Goal: Task Accomplishment & Management: Complete application form

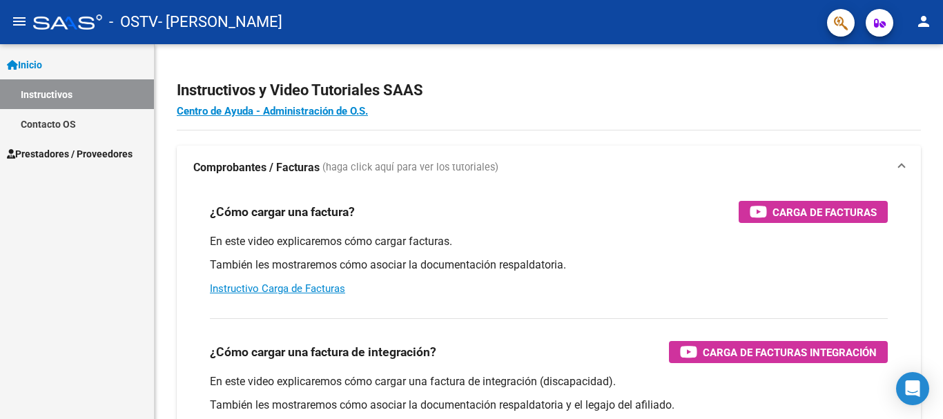
click at [78, 155] on span "Prestadores / Proveedores" at bounding box center [70, 153] width 126 height 15
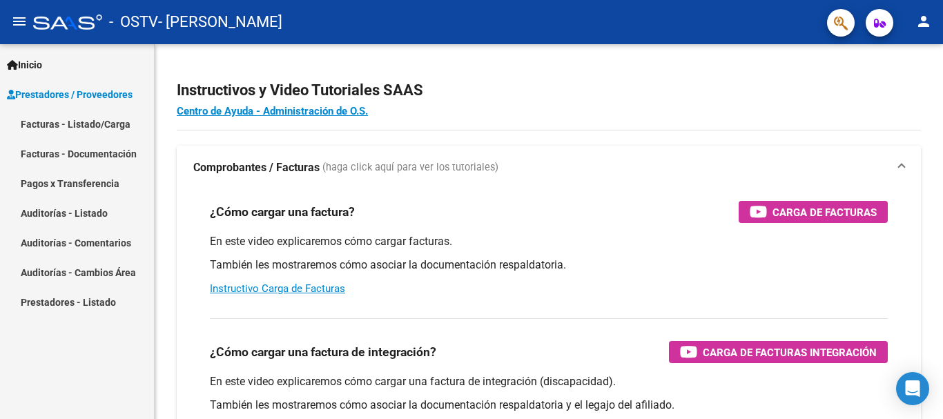
click at [107, 123] on link "Facturas - Listado/Carga" at bounding box center [77, 124] width 154 height 30
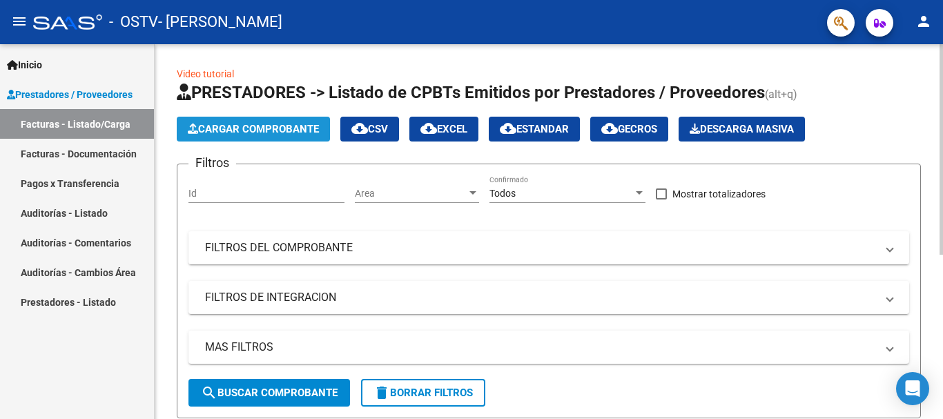
click at [265, 129] on span "Cargar Comprobante" at bounding box center [253, 129] width 131 height 12
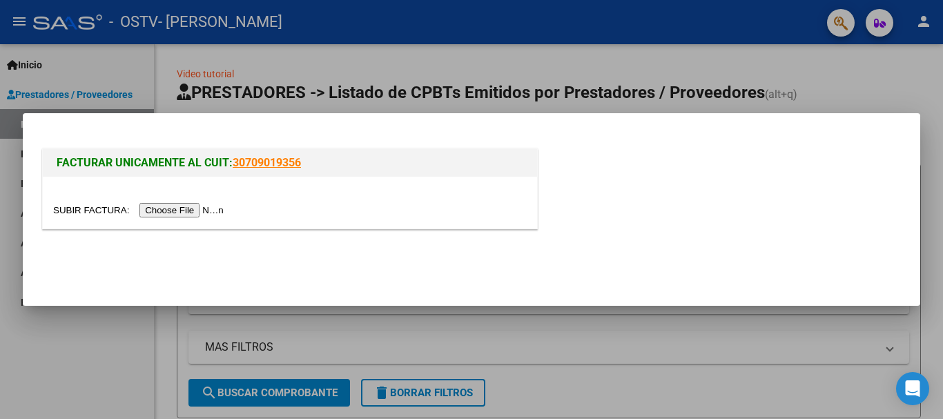
click at [209, 207] on input "file" at bounding box center [140, 210] width 175 height 15
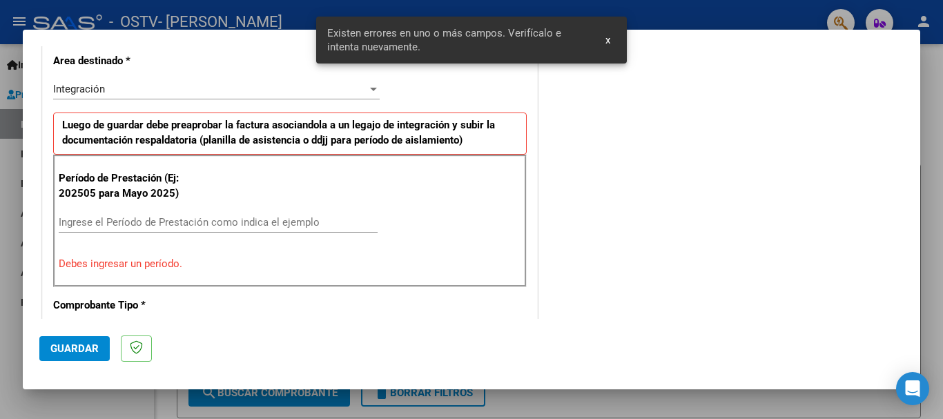
scroll to position [345, 0]
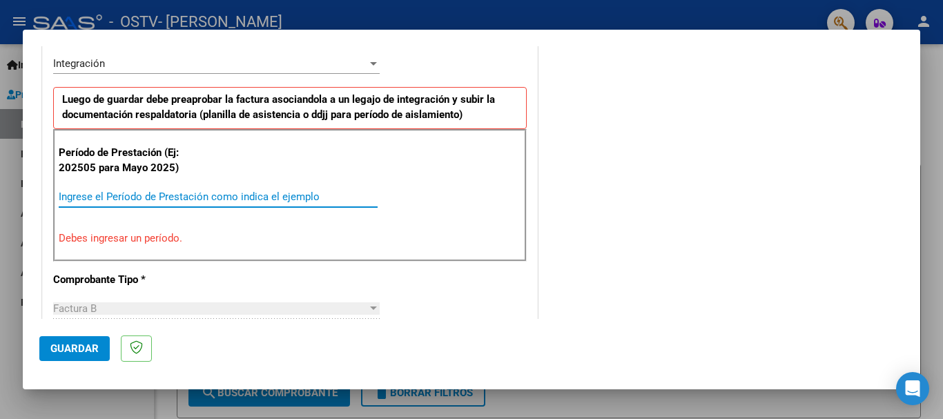
click at [108, 193] on input "Ingrese el Período de Prestación como indica el ejemplo" at bounding box center [218, 197] width 319 height 12
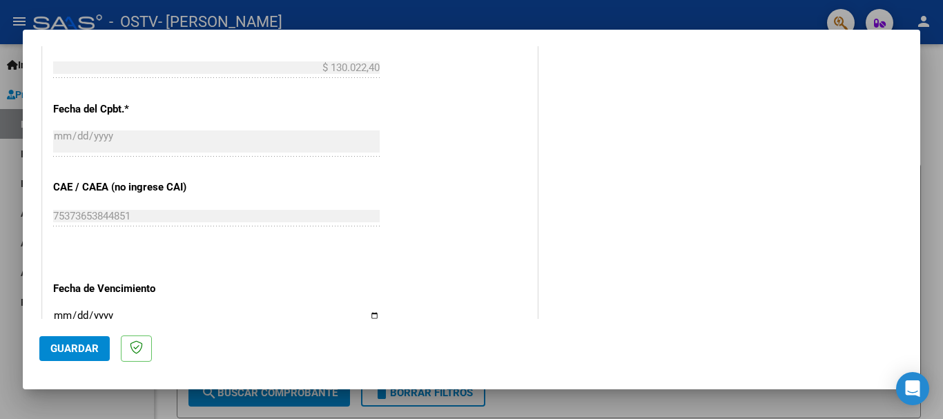
scroll to position [828, 0]
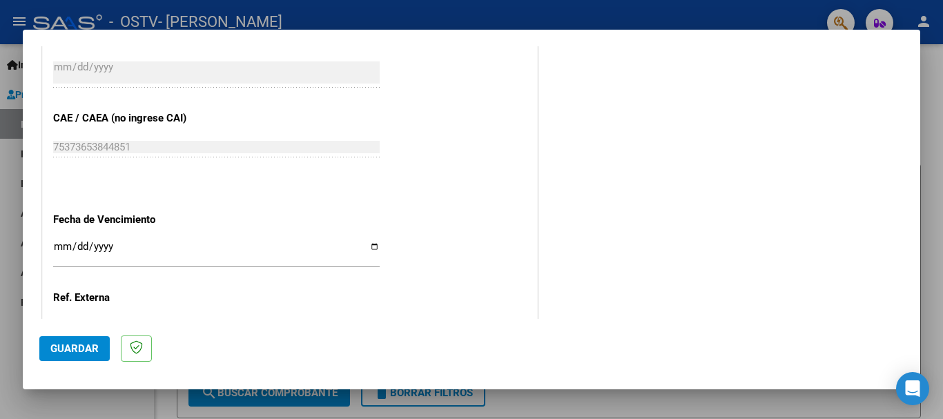
type input "202508"
click at [371, 249] on input "Ingresar la fecha" at bounding box center [216, 252] width 327 height 22
type input "[DATE]"
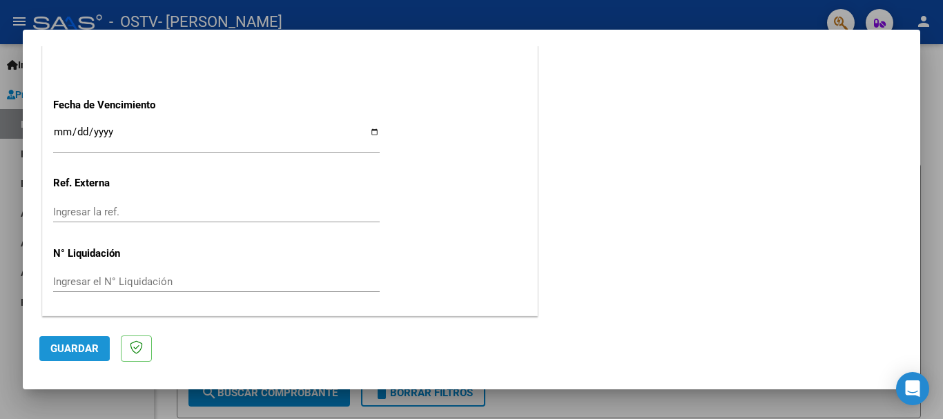
click at [54, 341] on button "Guardar" at bounding box center [74, 348] width 70 height 25
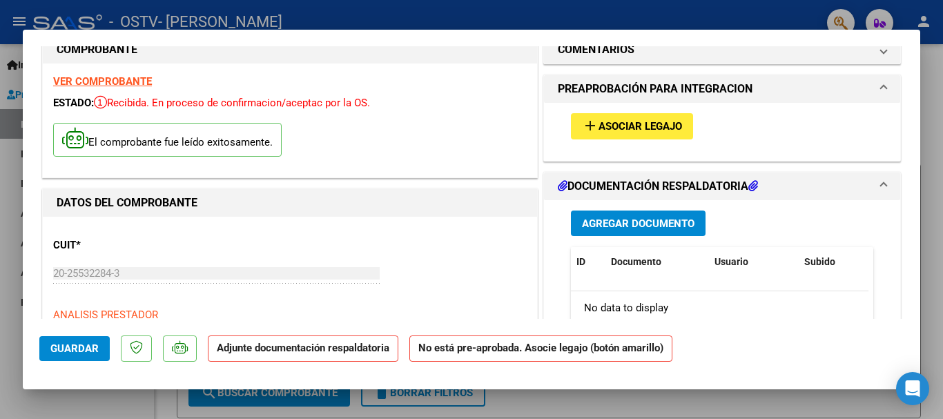
scroll to position [0, 0]
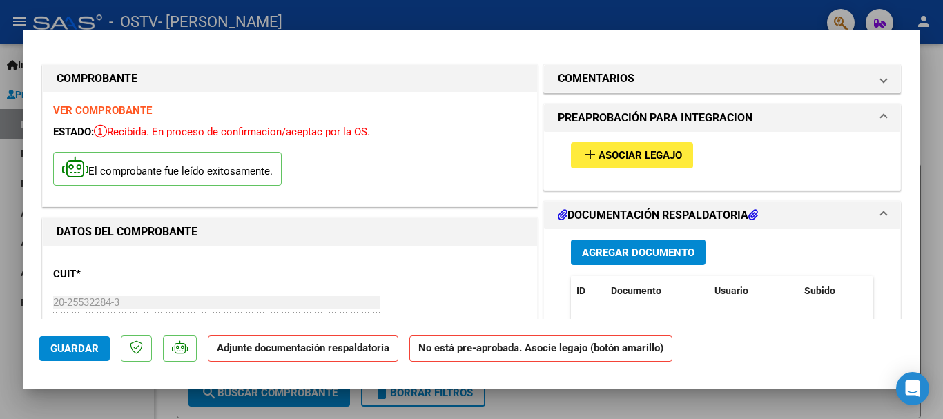
click at [640, 155] on span "Asociar Legajo" at bounding box center [641, 156] width 84 height 12
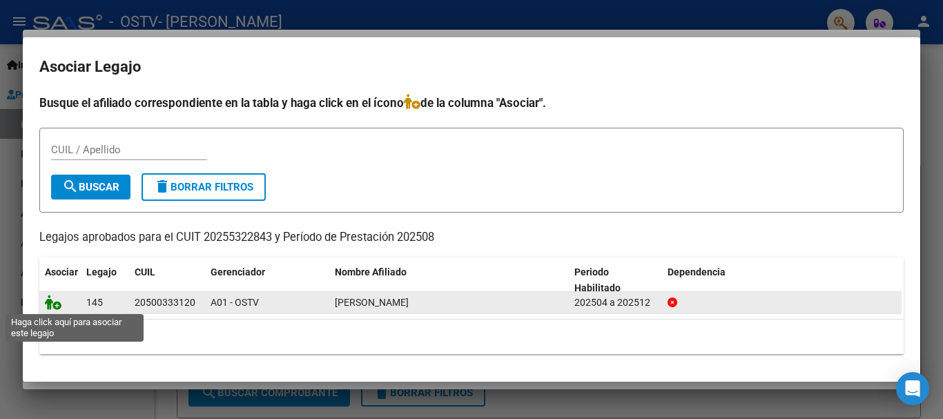
click at [53, 305] on icon at bounding box center [53, 302] width 17 height 15
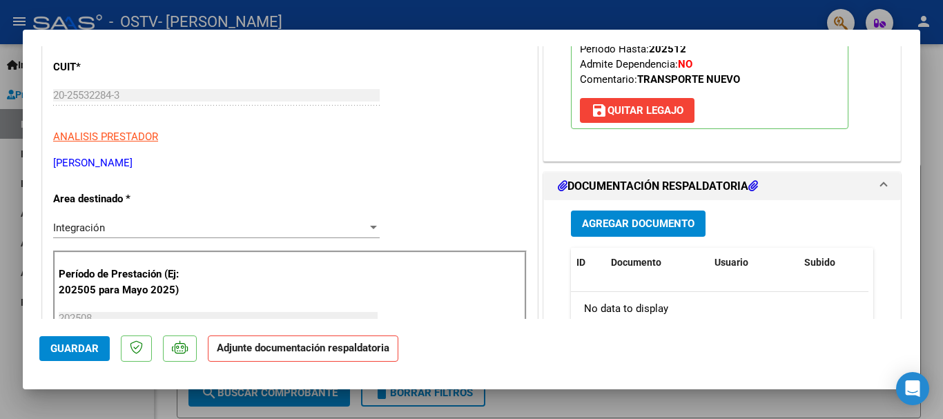
scroll to position [276, 0]
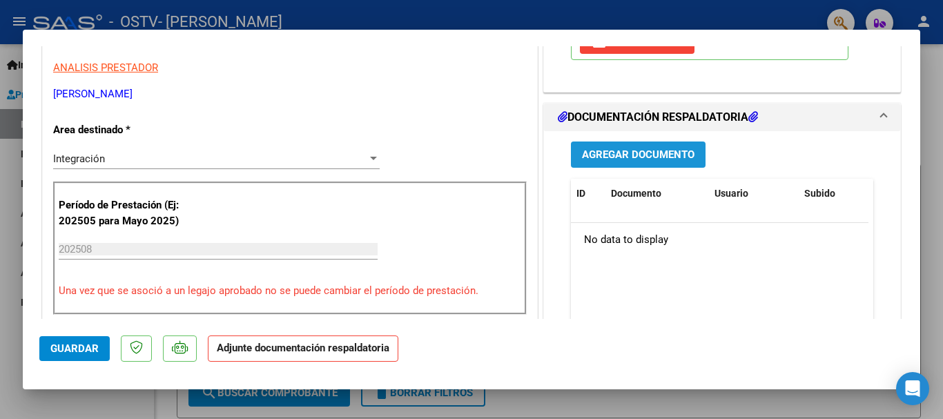
click at [640, 151] on span "Agregar Documento" at bounding box center [638, 155] width 113 height 12
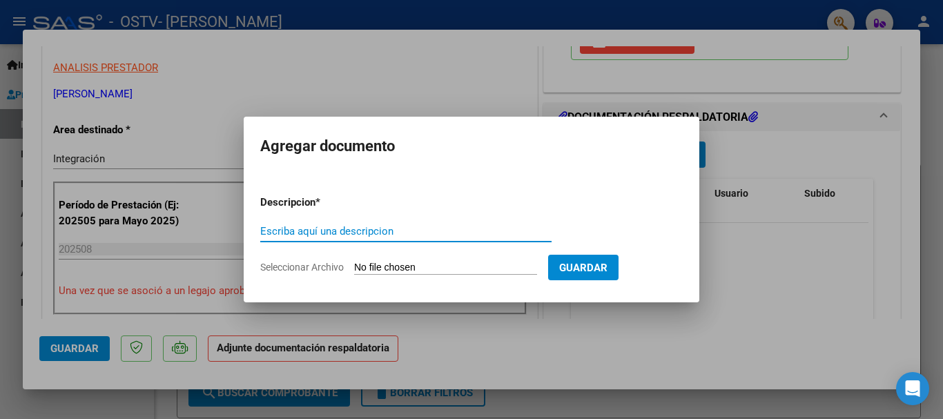
click at [324, 231] on input "Escriba aquí una descripcion" at bounding box center [405, 231] width 291 height 12
type input "Planilla de asistencia"
click at [411, 267] on input "Seleccionar Archivo" at bounding box center [445, 268] width 183 height 13
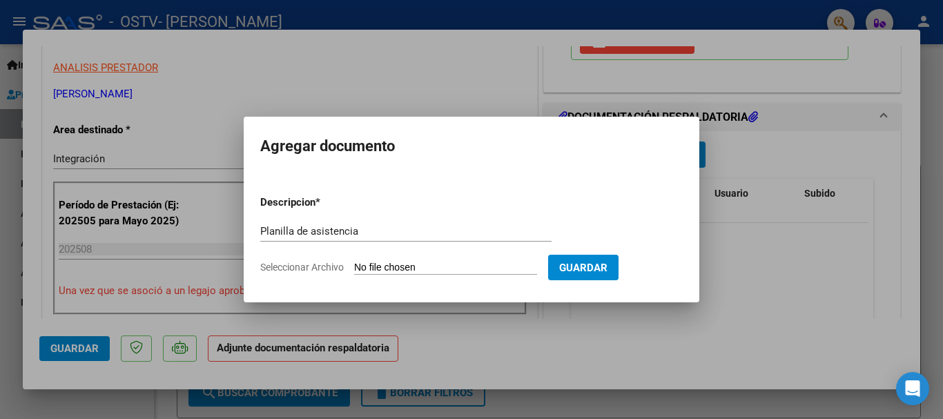
type input "C:\fakepath\Planilla de asistencia [DATE].pdf"
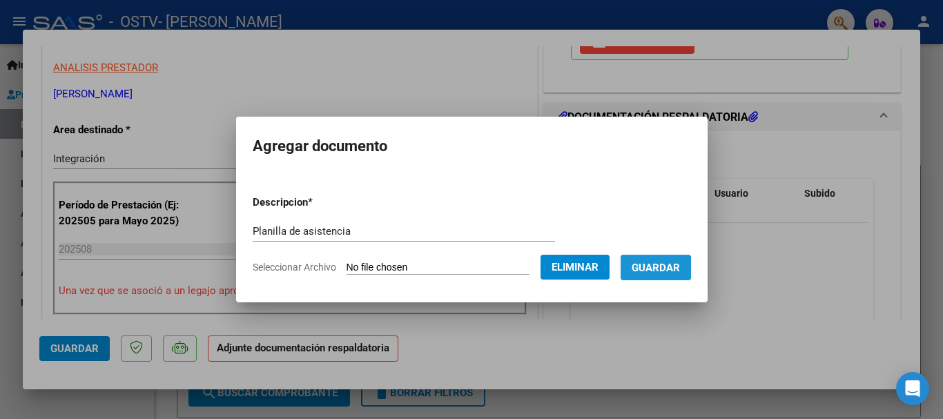
click at [675, 271] on span "Guardar" at bounding box center [656, 268] width 48 height 12
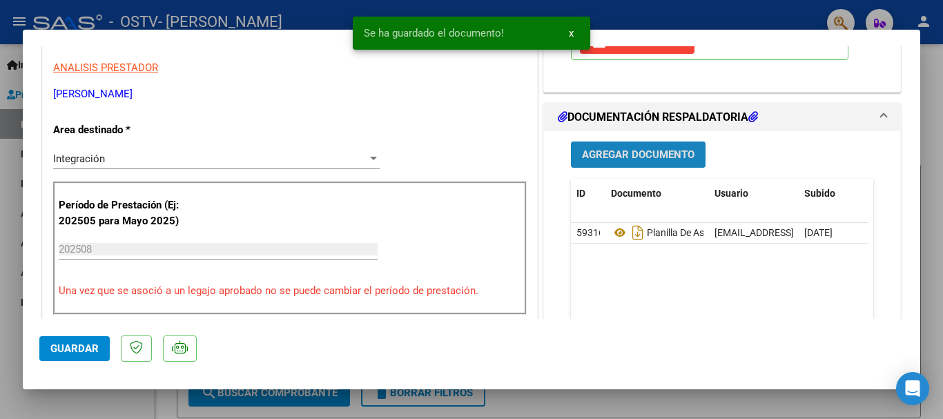
click at [646, 158] on span "Agregar Documento" at bounding box center [638, 155] width 113 height 12
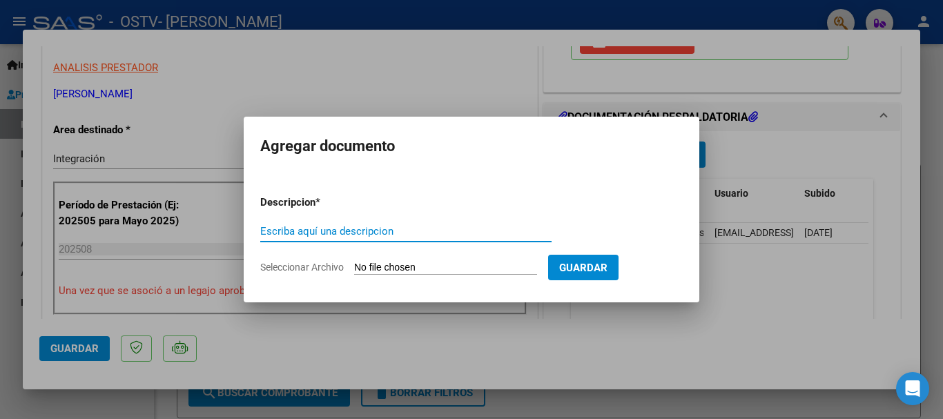
click at [367, 236] on input "Escriba aquí una descripcion" at bounding box center [405, 231] width 291 height 12
type input "Factura"
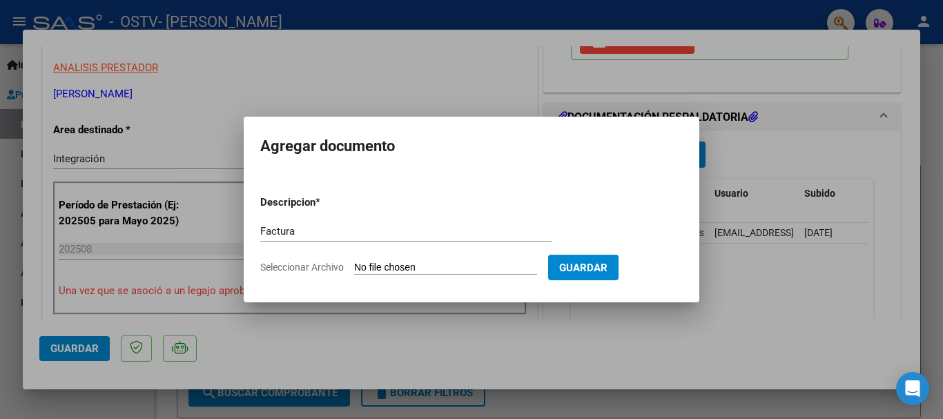
click at [431, 268] on input "Seleccionar Archivo" at bounding box center [445, 268] width 183 height 13
type input "C:\fakepath\20255322843_006_00003_00000019.pdf"
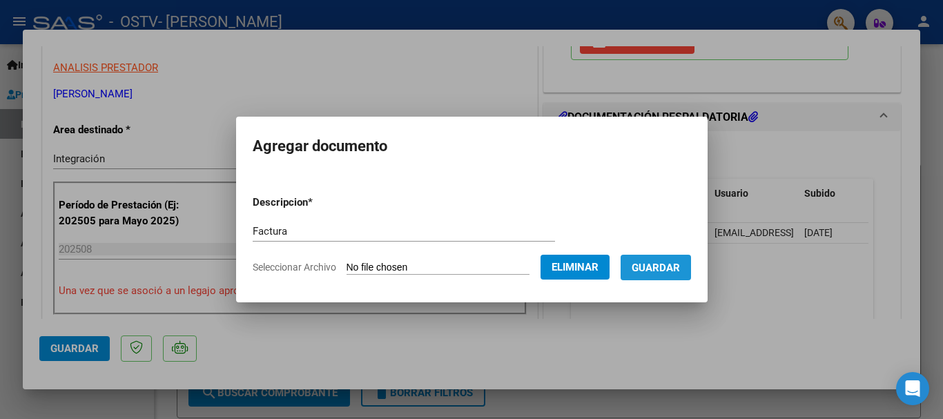
click at [676, 274] on span "Guardar" at bounding box center [656, 268] width 48 height 12
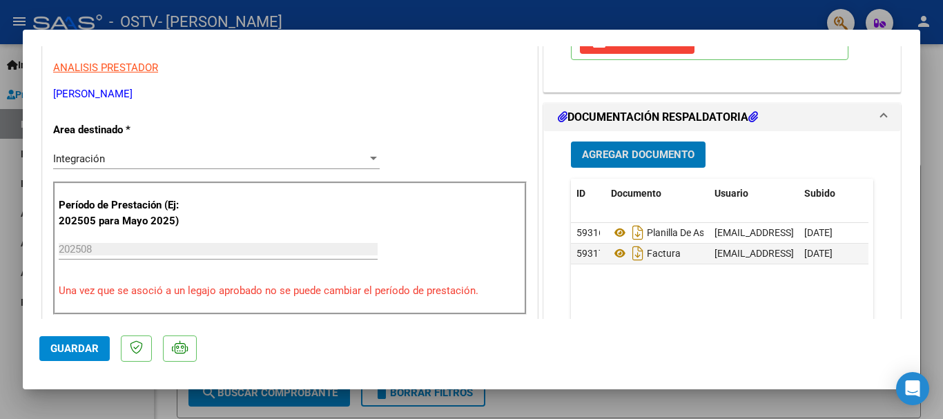
scroll to position [622, 0]
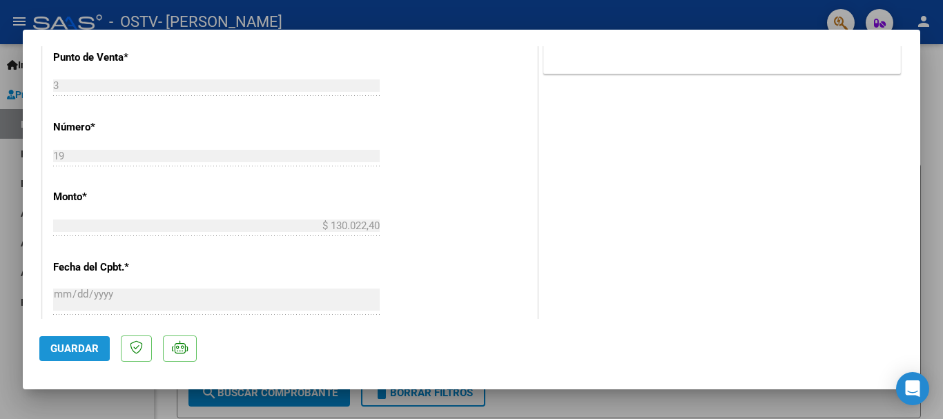
click at [70, 348] on span "Guardar" at bounding box center [74, 349] width 48 height 12
click at [930, 99] on div at bounding box center [471, 209] width 943 height 419
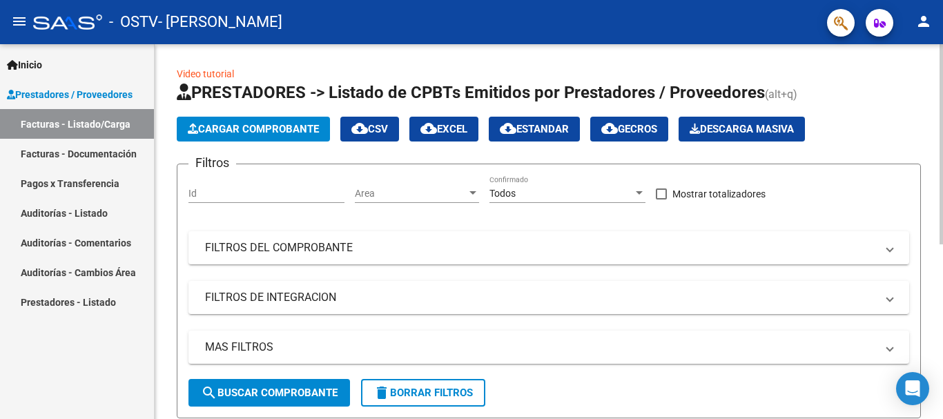
scroll to position [328, 0]
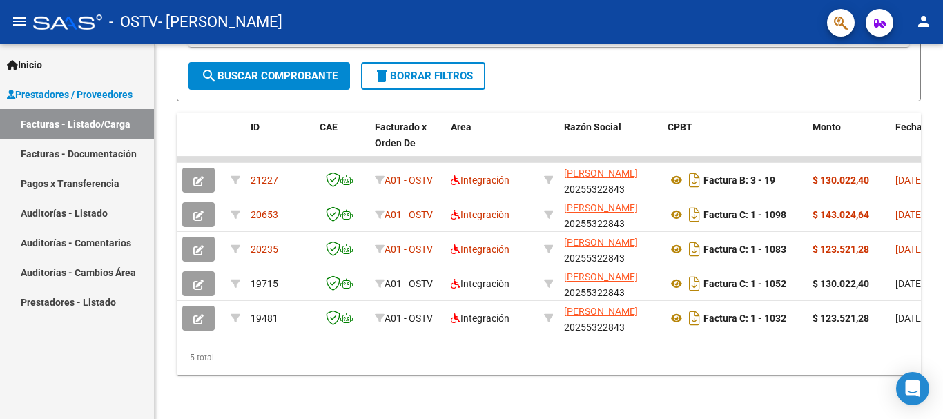
click at [82, 156] on link "Facturas - Documentación" at bounding box center [77, 154] width 154 height 30
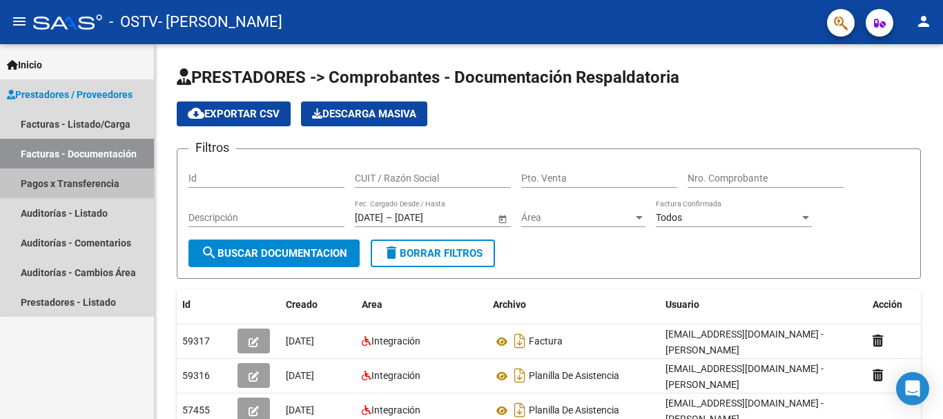
click at [89, 185] on link "Pagos x Transferencia" at bounding box center [77, 184] width 154 height 30
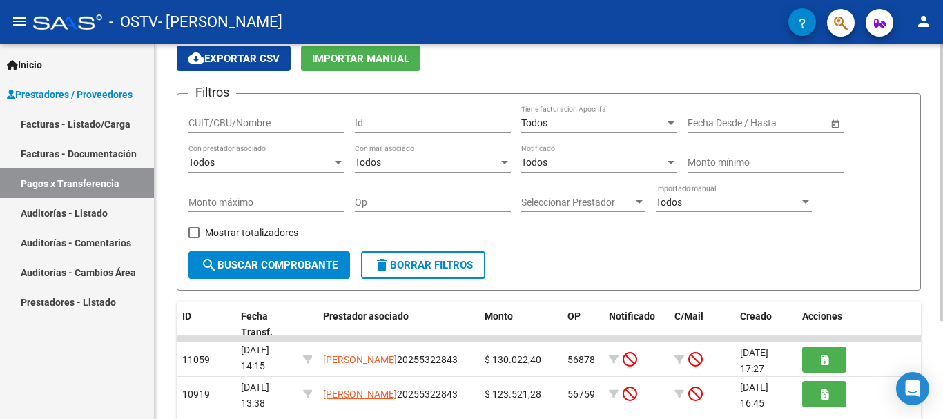
scroll to position [125, 0]
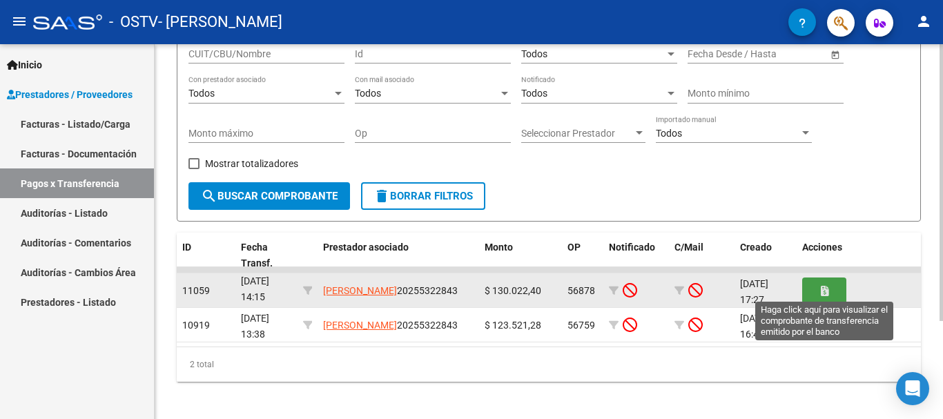
click at [834, 294] on button "button" at bounding box center [825, 291] width 44 height 26
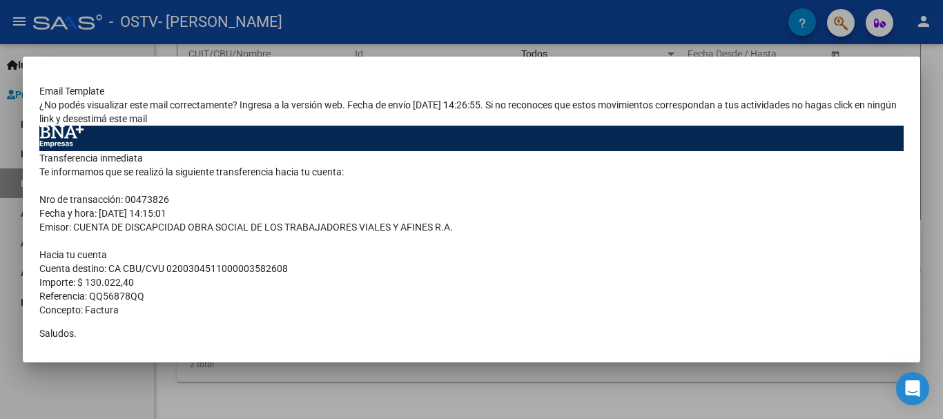
scroll to position [121, 0]
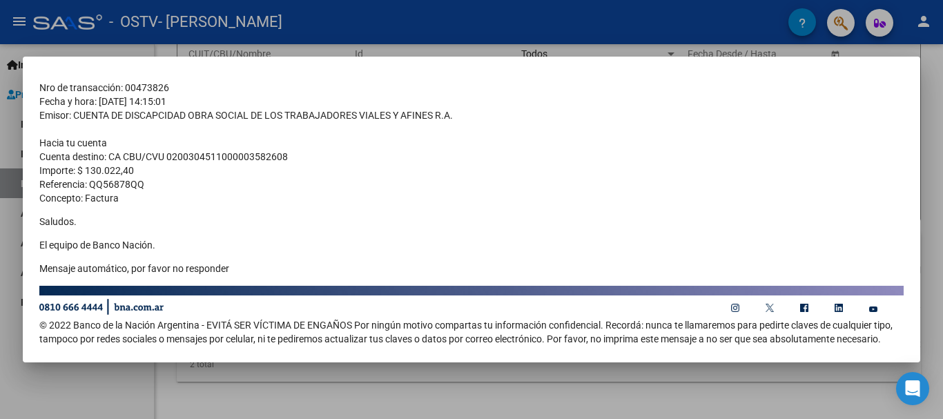
click at [932, 169] on div at bounding box center [471, 209] width 943 height 419
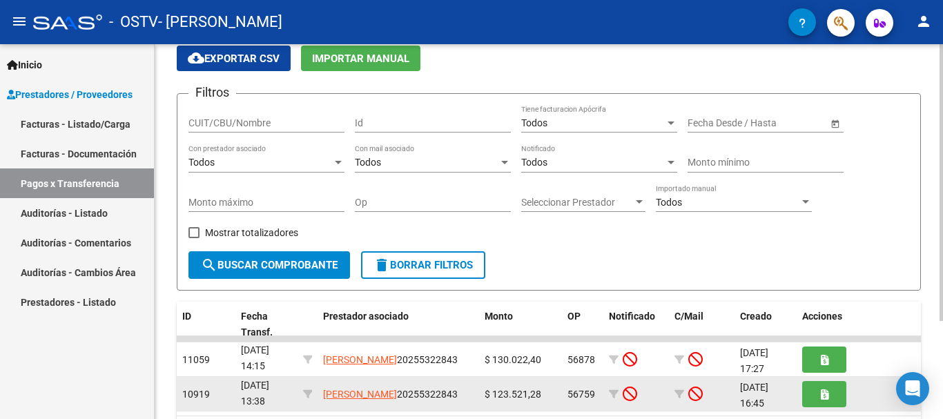
scroll to position [0, 0]
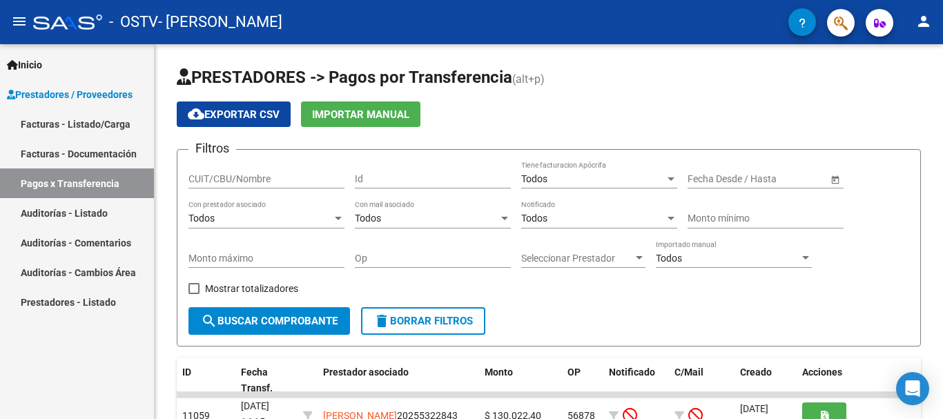
click at [106, 217] on link "Auditorías - Listado" at bounding box center [77, 213] width 154 height 30
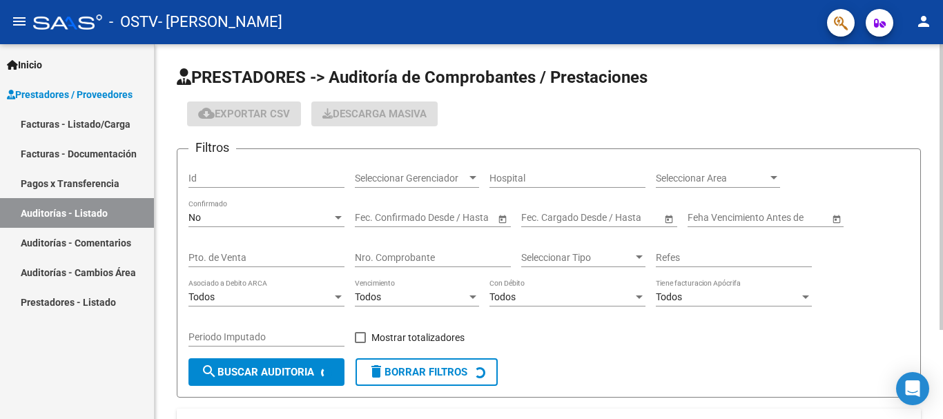
scroll to position [69, 0]
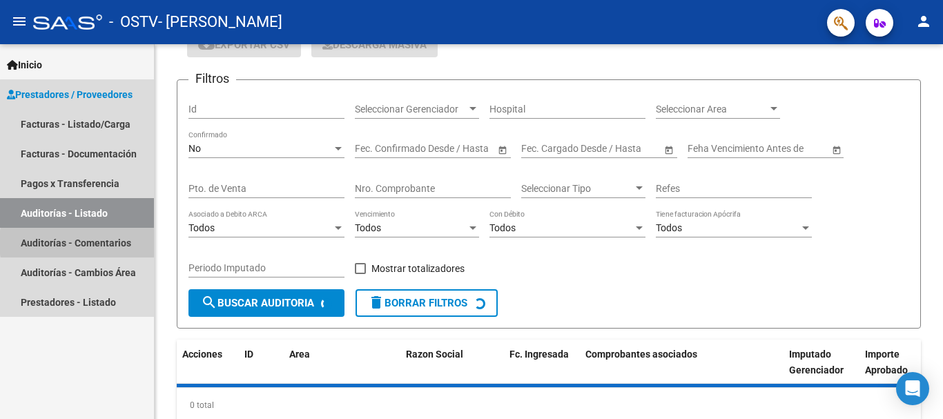
click at [111, 242] on link "Auditorías - Comentarios" at bounding box center [77, 243] width 154 height 30
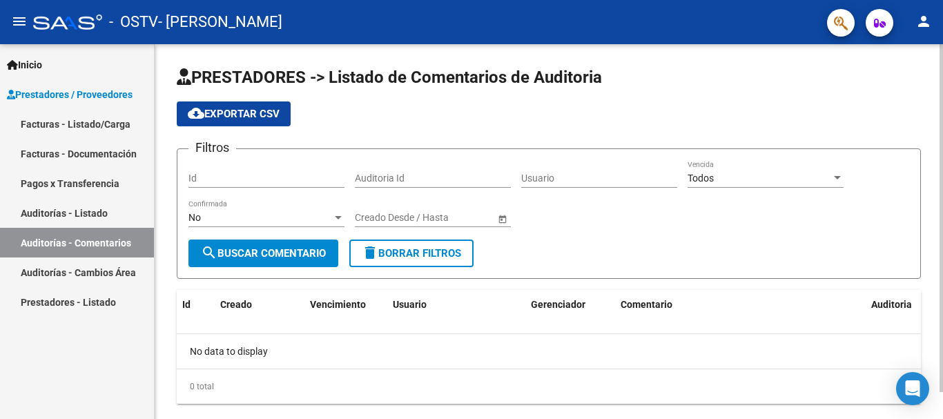
scroll to position [29, 0]
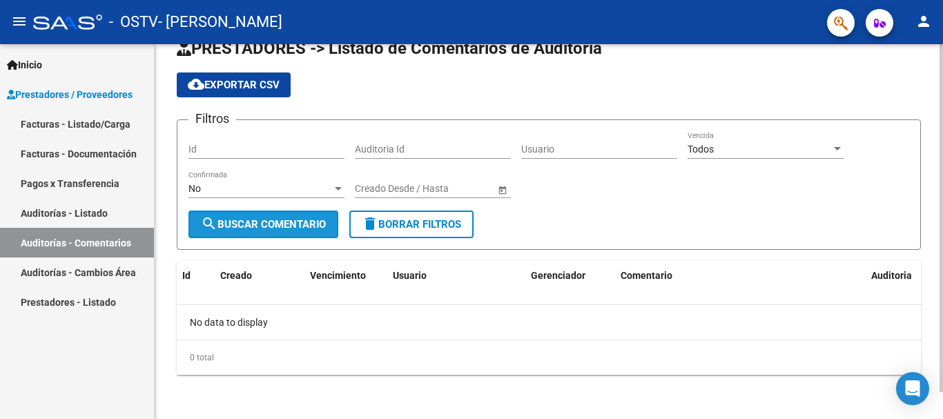
click at [269, 222] on span "search Buscar Comentario" at bounding box center [263, 224] width 125 height 12
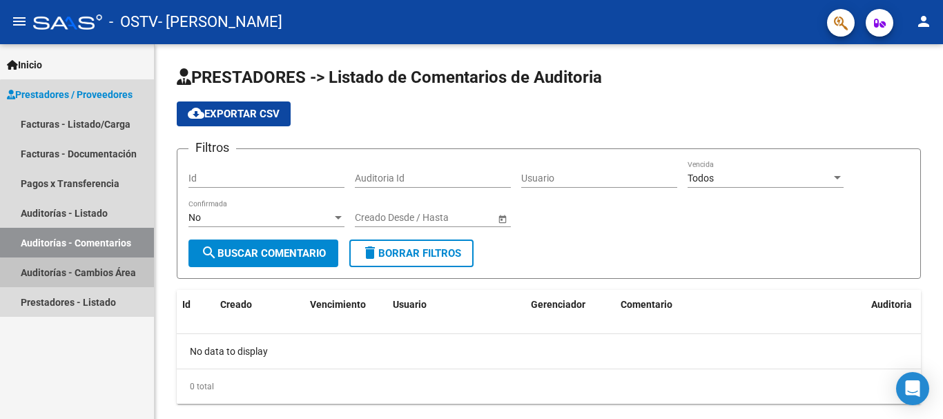
click at [88, 274] on link "Auditorías - Cambios Área" at bounding box center [77, 273] width 154 height 30
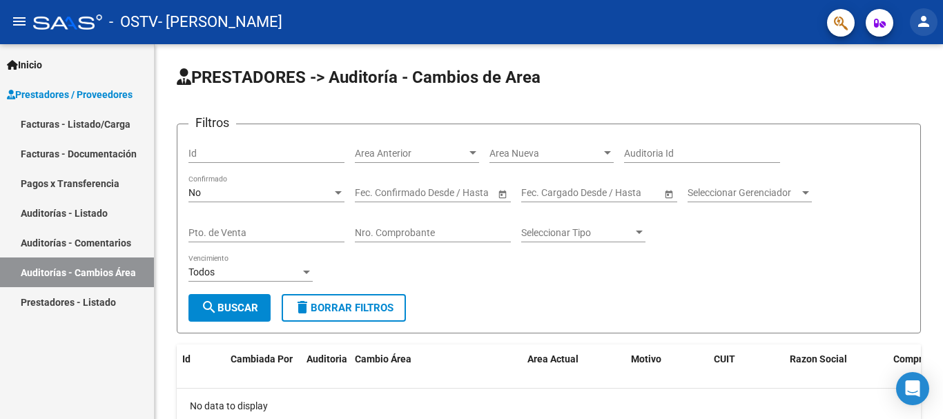
click at [923, 21] on mat-icon "person" at bounding box center [924, 21] width 17 height 17
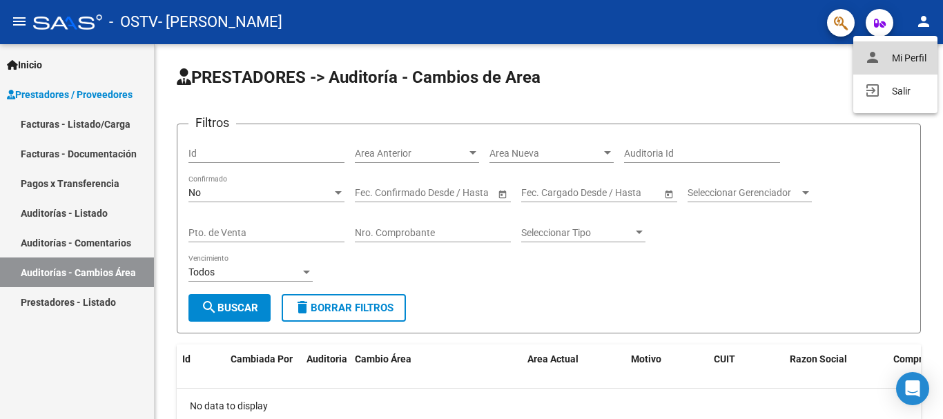
click at [906, 60] on button "person Mi Perfil" at bounding box center [896, 57] width 84 height 33
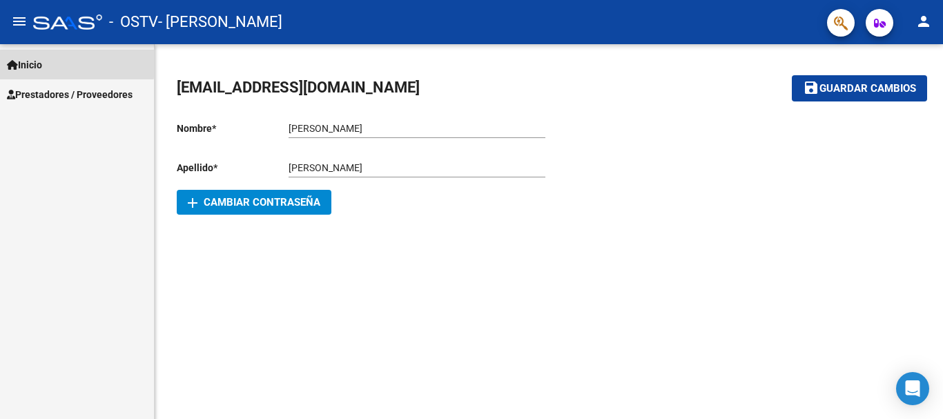
click at [37, 60] on span "Inicio" at bounding box center [24, 64] width 35 height 15
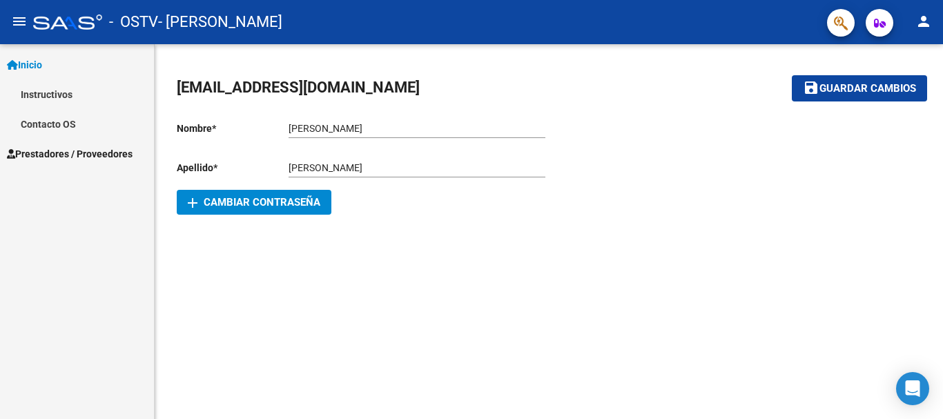
click at [64, 151] on span "Prestadores / Proveedores" at bounding box center [70, 153] width 126 height 15
